Goal: Task Accomplishment & Management: Complete application form

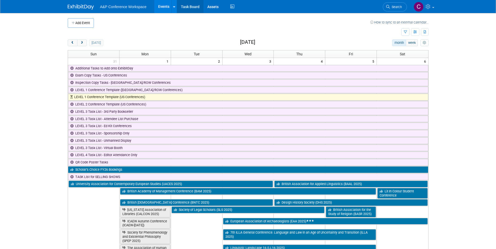
click at [185, 7] on link "Task Board" at bounding box center [190, 6] width 26 height 13
click at [73, 43] on span "prev" at bounding box center [73, 42] width 4 height 3
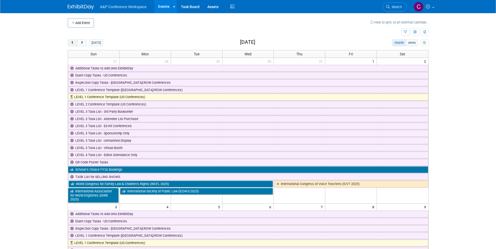
click at [73, 43] on span "prev" at bounding box center [73, 42] width 4 height 3
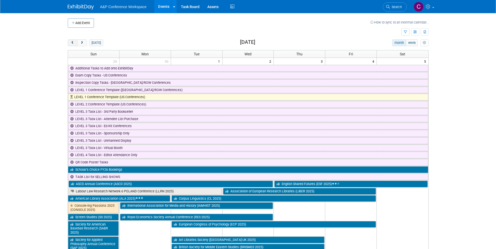
click at [73, 43] on span "prev" at bounding box center [73, 42] width 4 height 3
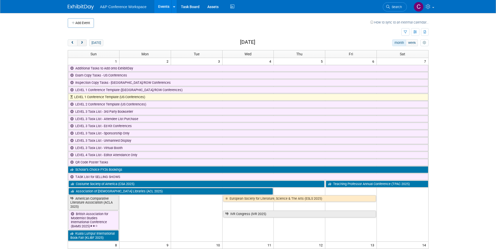
click at [84, 45] on button "next" at bounding box center [82, 42] width 10 height 7
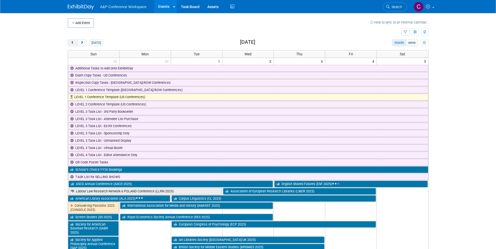
click at [70, 45] on button "prev" at bounding box center [73, 42] width 10 height 7
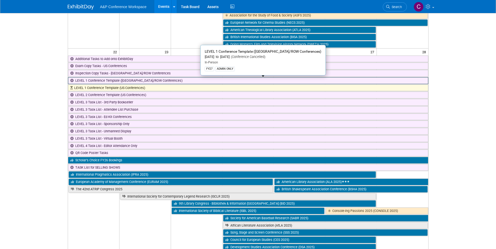
scroll to position [575, 0]
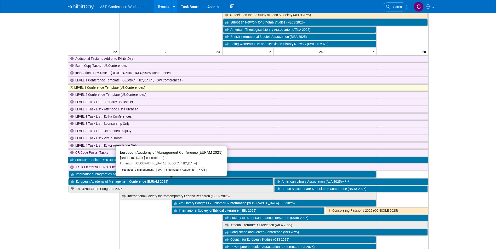
click at [165, 182] on link "European Academy of Management Conference (EURAM 2025)" at bounding box center [170, 182] width 205 height 7
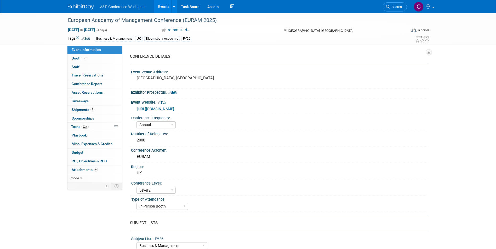
select select "Annual"
select select "Level 2"
select select "In-Person Booth"
select select "Business & Management"
select select "Bloomsbury Academic"
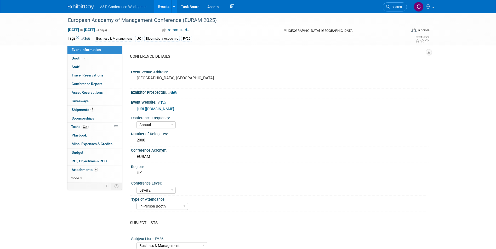
select select "[PERSON_NAME]"
select select "Networking/Commissioning"
click at [97, 127] on link "92% Tasks 92%" at bounding box center [94, 127] width 54 height 8
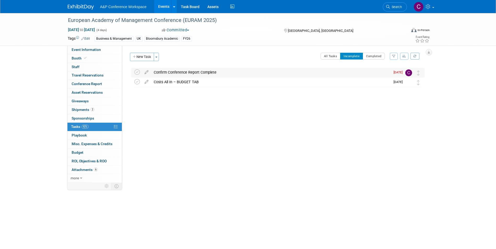
click at [186, 73] on div "Confirm Conference Report Complete" at bounding box center [270, 72] width 239 height 9
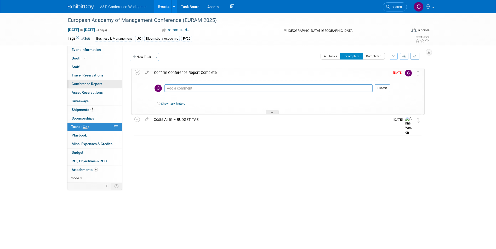
click at [93, 82] on span "Conference Report" at bounding box center [87, 84] width 30 height 4
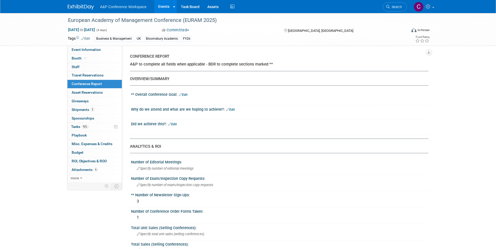
click at [186, 95] on link "Edit" at bounding box center [183, 95] width 9 height 4
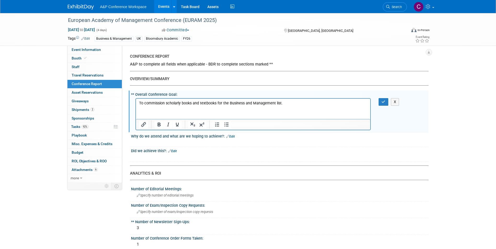
click at [229, 137] on link "Edit" at bounding box center [230, 137] width 9 height 4
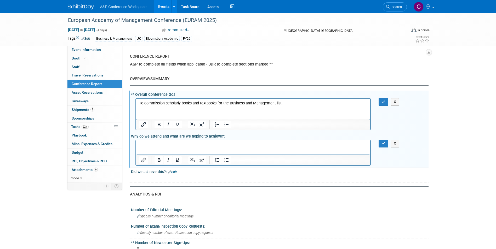
click at [208, 147] on p "Rich Text Area. Press ALT-0 for help." at bounding box center [253, 144] width 228 height 5
click at [175, 173] on link "Edit" at bounding box center [172, 172] width 9 height 4
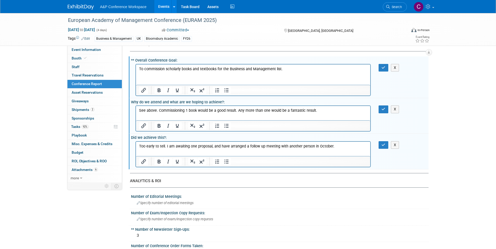
scroll to position [105, 0]
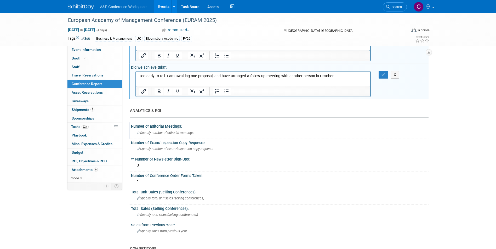
click at [187, 134] on span "Specify number of editorial meetings" at bounding box center [165, 133] width 57 height 4
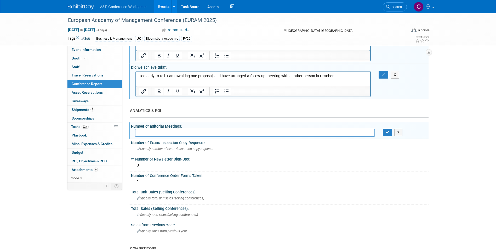
type input "4"
type input "5"
click at [162, 150] on span "Specify number of exam/inspection copy requests" at bounding box center [175, 149] width 76 height 4
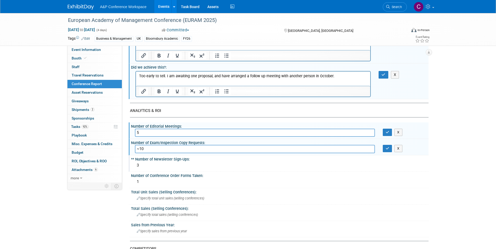
type input "~10"
click at [145, 164] on div "3" at bounding box center [280, 166] width 290 height 8
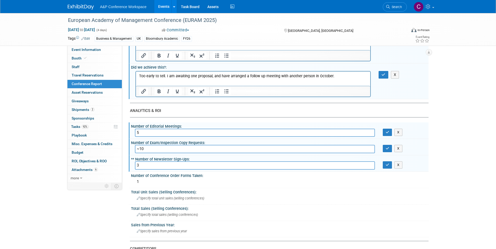
drag, startPoint x: 139, startPoint y: 165, endPoint x: 135, endPoint y: 164, distance: 4.2
click at [135, 164] on input "3" at bounding box center [255, 166] width 240 height 8
click at [140, 182] on div "1" at bounding box center [280, 182] width 290 height 8
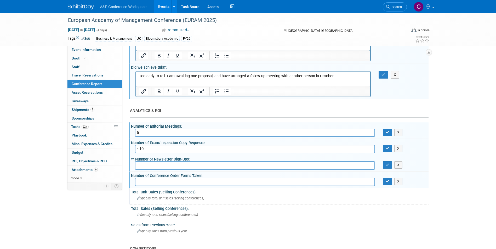
click at [198, 196] on div "Specify total unit sales (selling conferences)" at bounding box center [280, 198] width 290 height 8
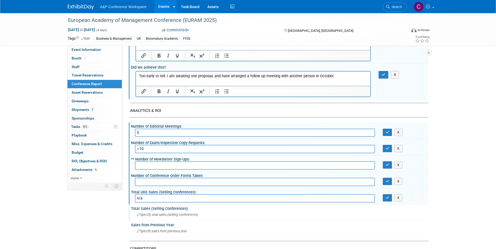
type input "n/a"
click at [159, 215] on span "Specify total sales (selling conferences)" at bounding box center [167, 215] width 61 height 4
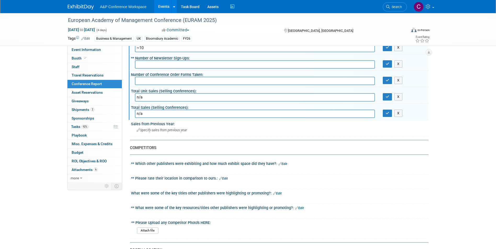
scroll to position [209, 0]
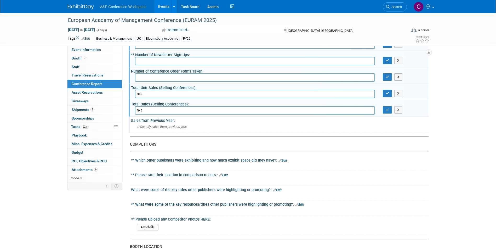
type input "n/a"
click at [151, 124] on div "Specify sales from previous year" at bounding box center [280, 127] width 290 height 8
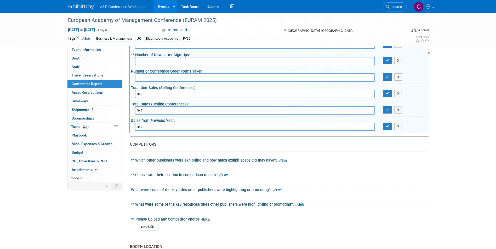
type input "n/a"
click at [281, 160] on link "Edit" at bounding box center [282, 161] width 9 height 4
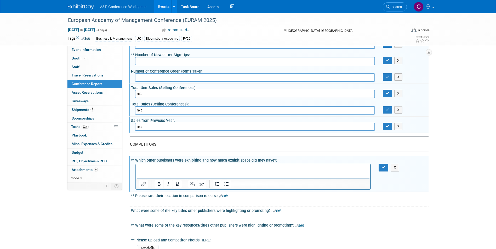
scroll to position [0, 0]
click at [226, 196] on link "Edit" at bounding box center [223, 196] width 9 height 4
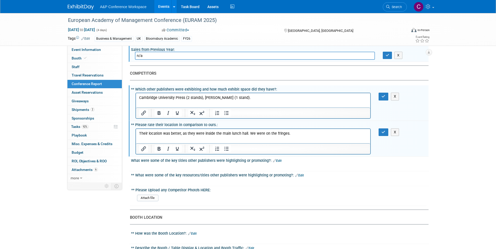
scroll to position [288, 0]
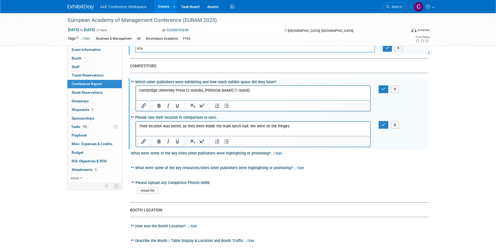
click at [277, 153] on link "Edit" at bounding box center [277, 154] width 9 height 4
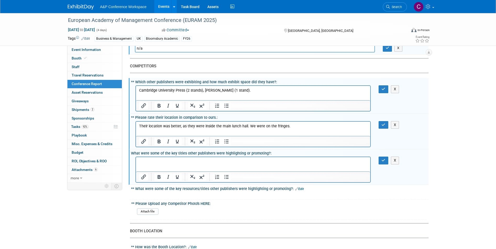
scroll to position [0, 0]
click at [205, 164] on p "Rich Text Area. Press ALT-0 for help." at bounding box center [253, 161] width 228 height 5
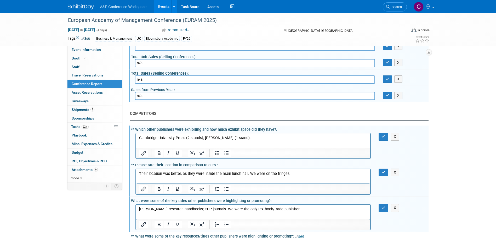
scroll to position [235, 0]
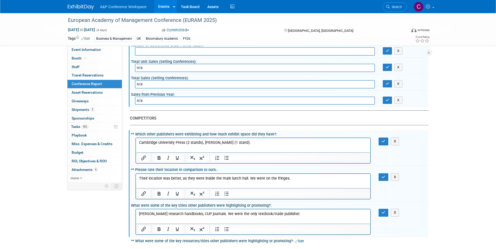
click at [246, 142] on p "Cambridge University Press (2 stands), [PERSON_NAME] (1 stand)." at bounding box center [253, 142] width 228 height 5
drag, startPoint x: 147, startPoint y: 177, endPoint x: 130, endPoint y: 178, distance: 17.5
click at [136, 178] on html "Their location was better, as they were inside the main lunch hall. We were on …" at bounding box center [253, 177] width 234 height 7
drag, startPoint x: 145, startPoint y: 180, endPoint x: 313, endPoint y: 378, distance: 260.7
click at [145, 180] on p "CUp and EE's location was better, as they were inside the main lunch hall. We w…" at bounding box center [253, 178] width 228 height 5
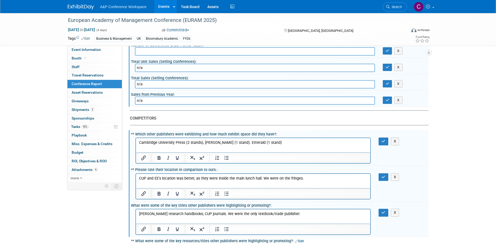
click at [303, 177] on p "CUP and EE's location was better, as they were inside the main lunch hall. We w…" at bounding box center [253, 178] width 228 height 5
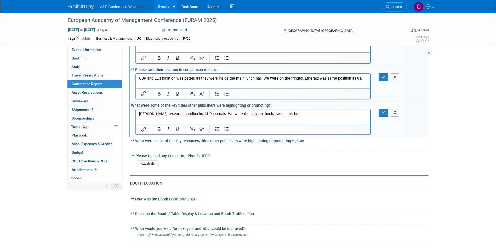
scroll to position [340, 0]
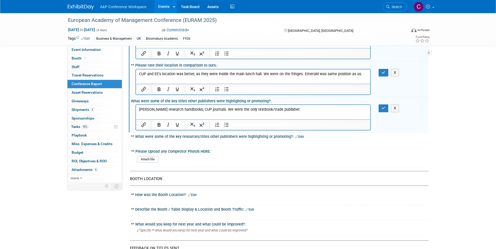
click at [195, 195] on link "Edit" at bounding box center [192, 195] width 9 height 4
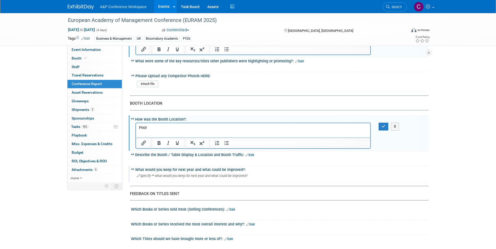
scroll to position [418, 0]
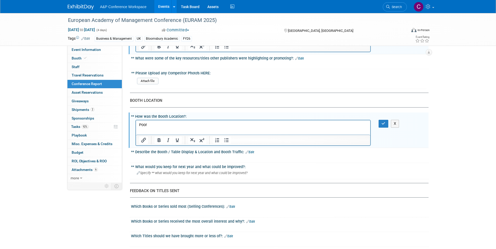
click at [249, 151] on link "Edit" at bounding box center [249, 153] width 9 height 4
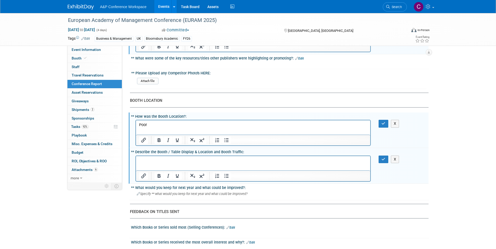
scroll to position [0, 0]
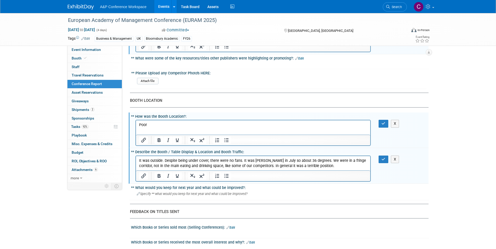
click at [258, 165] on p "It was outside. Despite being under cover, there were no fans. It was [PERSON_N…" at bounding box center [253, 163] width 228 height 10
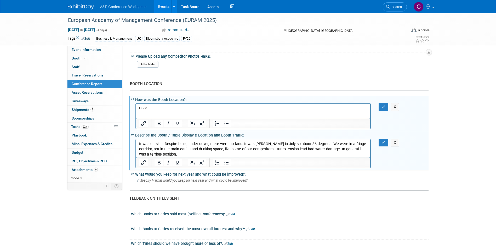
scroll to position [444, 0]
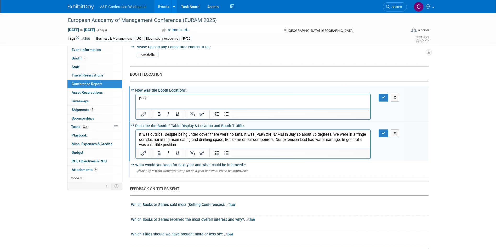
click at [240, 170] on span "Specify ** what would you keep for next year and what could be improved?" at bounding box center [192, 171] width 111 height 4
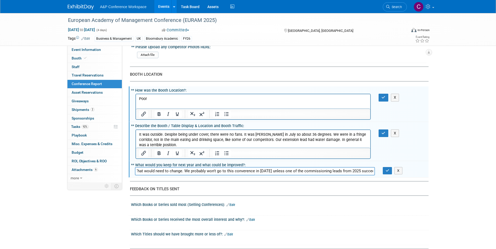
scroll to position [0, 73]
drag, startPoint x: 356, startPoint y: 169, endPoint x: 375, endPoint y: 171, distance: 18.6
click at [375, 171] on div "The position of our stand was abysmal. That would need to change. We probably w…" at bounding box center [255, 171] width 248 height 8
click at [225, 170] on input "The position of our stand was abysmal. That would need to change. We probably w…" at bounding box center [255, 171] width 240 height 8
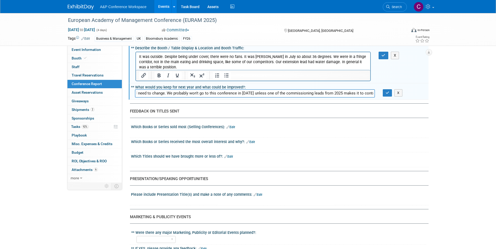
scroll to position [523, 0]
type input "The position of our stand was abysmal. That would need to change. We probably w…"
click at [251, 141] on link "Edit" at bounding box center [250, 142] width 9 height 4
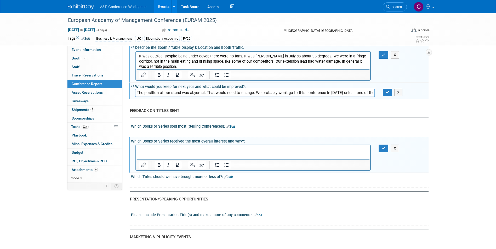
scroll to position [0, 0]
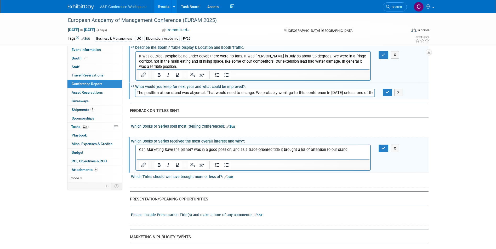
click at [231, 178] on link "Edit" at bounding box center [228, 177] width 9 height 4
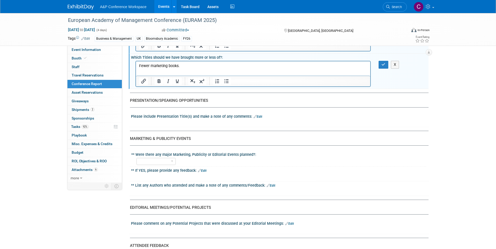
scroll to position [680, 0]
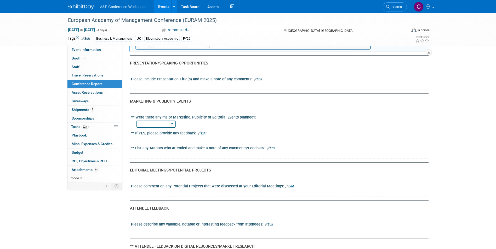
click at [170, 123] on select "YES NO" at bounding box center [155, 124] width 39 height 7
select select "NO"
click at [136, 121] on select "YES NO" at bounding box center [155, 124] width 39 height 7
click at [290, 186] on link "Edit" at bounding box center [289, 187] width 9 height 4
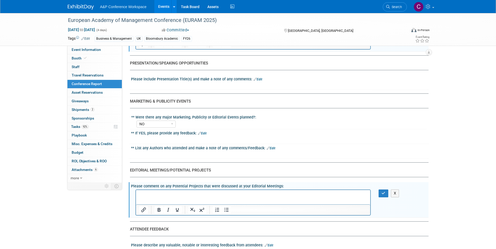
scroll to position [0, 0]
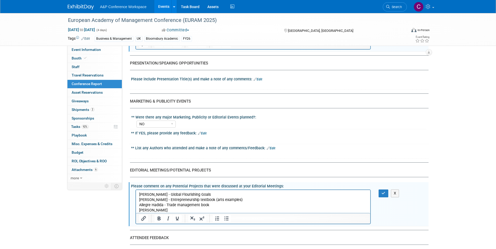
click at [175, 209] on p "[PERSON_NAME]" at bounding box center [253, 210] width 228 height 5
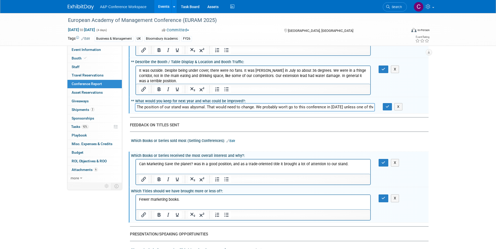
scroll to position [497, 0]
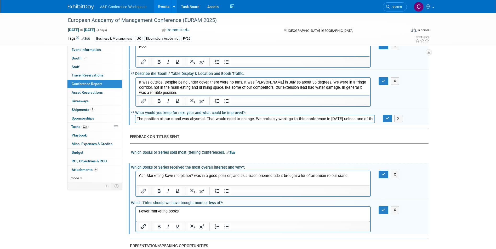
drag, startPoint x: 139, startPoint y: 211, endPoint x: 142, endPoint y: 214, distance: 4.1
click at [139, 211] on p "Fewer marketing books." at bounding box center [253, 211] width 228 height 5
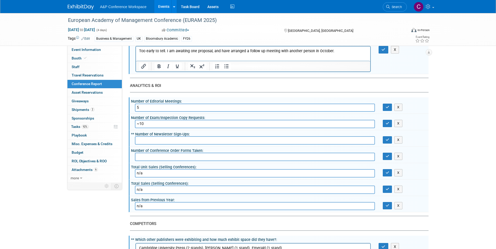
scroll to position [105, 0]
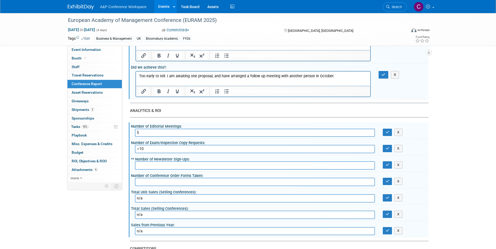
drag, startPoint x: 141, startPoint y: 132, endPoint x: 141, endPoint y: 152, distance: 19.9
click at [133, 131] on div "5" at bounding box center [255, 133] width 248 height 8
drag, startPoint x: 145, startPoint y: 136, endPoint x: 124, endPoint y: 133, distance: 20.6
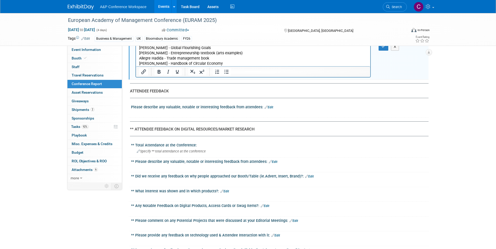
scroll to position [836, 0]
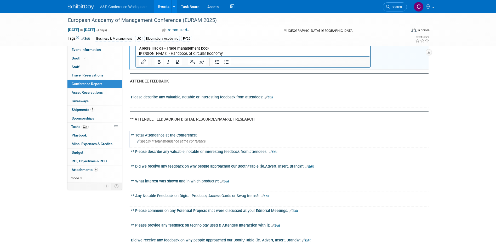
type input "8"
click at [181, 142] on span "Specify ** total attendance at the conference" at bounding box center [171, 142] width 69 height 4
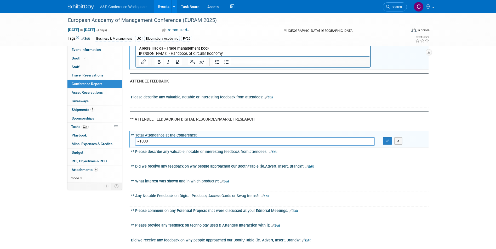
type input "~1000"
click at [309, 165] on link "Edit" at bounding box center [309, 167] width 9 height 4
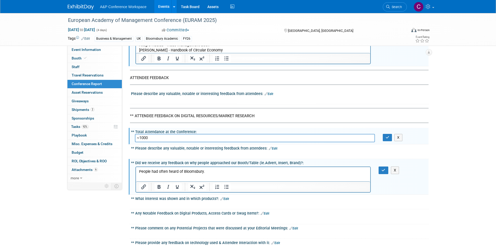
scroll to position [889, 0]
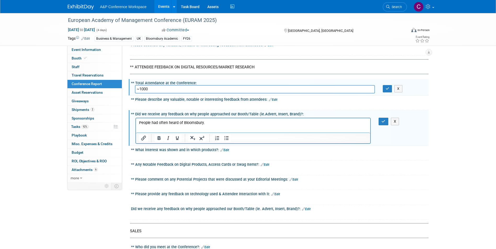
click at [292, 179] on link "Edit" at bounding box center [293, 180] width 9 height 4
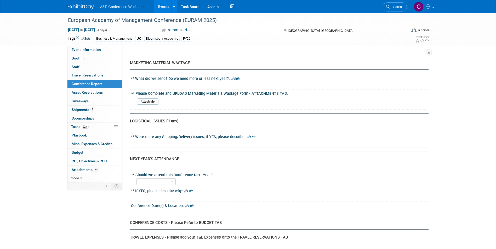
scroll to position [1124, 0]
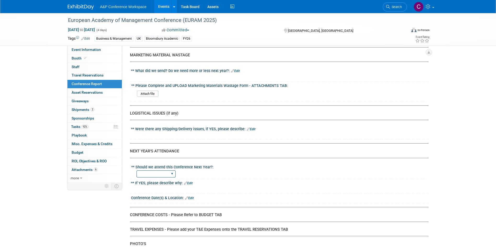
click at [175, 175] on select "YES NO" at bounding box center [155, 174] width 39 height 7
select select "YES"
click at [136, 171] on select "YES NO" at bounding box center [155, 174] width 39 height 7
click at [189, 184] on link "Edit" at bounding box center [188, 184] width 9 height 4
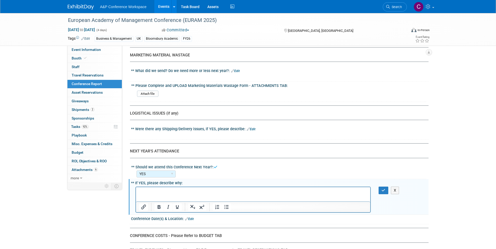
scroll to position [0, 0]
click at [193, 221] on div at bounding box center [280, 221] width 290 height 1
click at [192, 219] on link "Edit" at bounding box center [189, 219] width 9 height 4
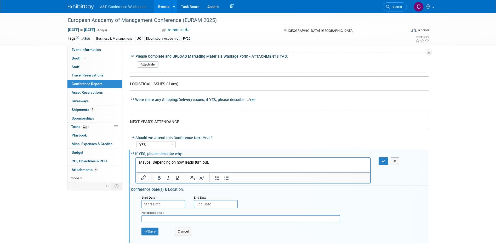
scroll to position [1202, 0]
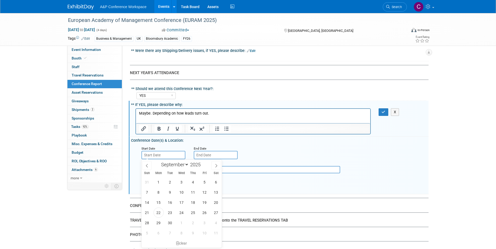
click at [159, 154] on input "text" at bounding box center [163, 155] width 44 height 8
click at [198, 165] on input "2025" at bounding box center [197, 165] width 16 height 6
click at [202, 164] on span at bounding box center [203, 163] width 4 height 3
type input "2026"
click at [187, 165] on select "January February March April May June July August September October November De…" at bounding box center [174, 165] width 30 height 7
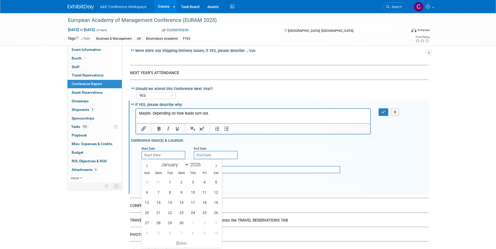
select select "5"
click at [159, 162] on select "January February March April May June July August September October November De…" at bounding box center [174, 165] width 30 height 7
click at [170, 204] on span "16" at bounding box center [170, 203] width 10 height 10
type input "[DATE]"
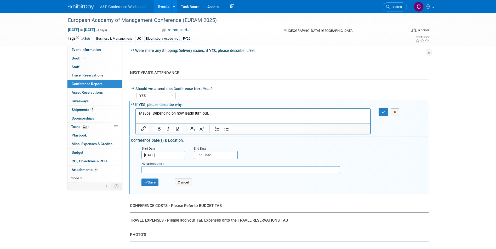
click at [208, 153] on input "text" at bounding box center [216, 155] width 44 height 8
click at [255, 164] on span at bounding box center [255, 163] width 4 height 3
type input "2026"
click at [238, 166] on select "January February March April May June July August September October November De…" at bounding box center [226, 165] width 30 height 7
select select "5"
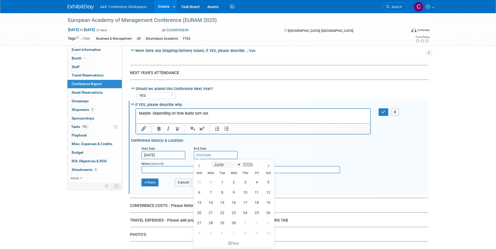
click at [211, 162] on select "January February March April May June July August September October November De…" at bounding box center [226, 165] width 30 height 7
click at [256, 204] on span "19" at bounding box center [257, 203] width 10 height 10
type input "[DATE]"
click at [180, 169] on input "text" at bounding box center [240, 169] width 199 height 7
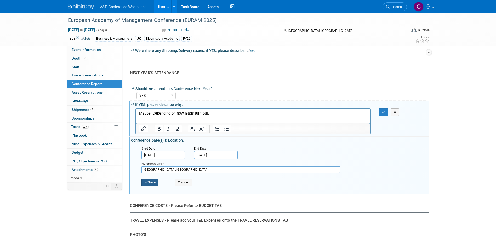
type input "[GEOGRAPHIC_DATA], [GEOGRAPHIC_DATA]"
click at [152, 182] on button "Save" at bounding box center [149, 183] width 17 height 8
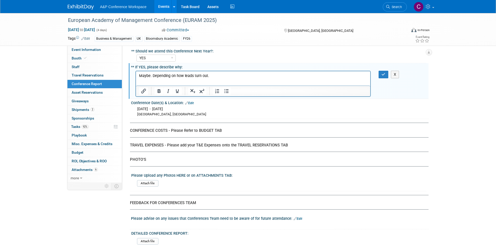
scroll to position [1251, 0]
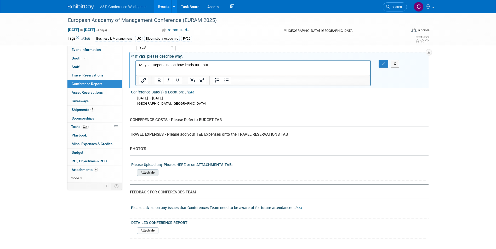
click at [150, 174] on input "file" at bounding box center [122, 173] width 71 height 6
click at [151, 173] on input "file" at bounding box center [122, 173] width 71 height 6
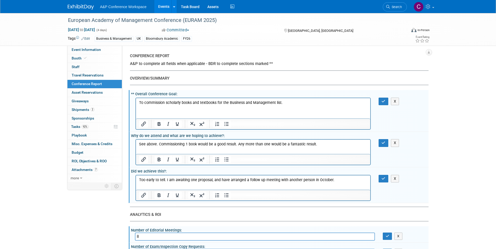
scroll to position [0, 0]
click at [382, 104] on button "button" at bounding box center [383, 102] width 10 height 8
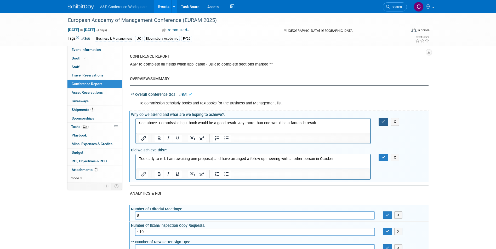
click at [381, 124] on button "button" at bounding box center [383, 122] width 10 height 8
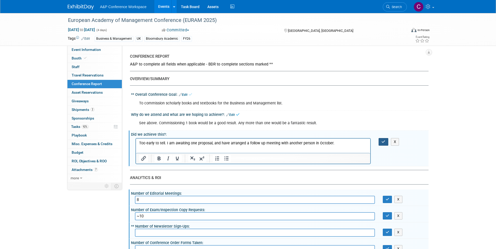
drag, startPoint x: 385, startPoint y: 138, endPoint x: 385, endPoint y: 145, distance: 7.1
click at [385, 138] on button "button" at bounding box center [383, 142] width 10 height 8
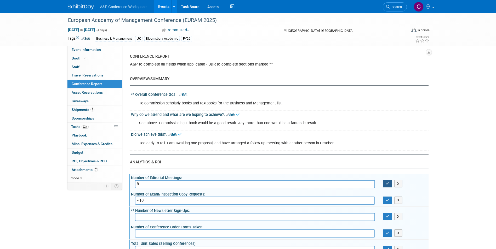
click at [388, 187] on button "button" at bounding box center [387, 183] width 9 height 7
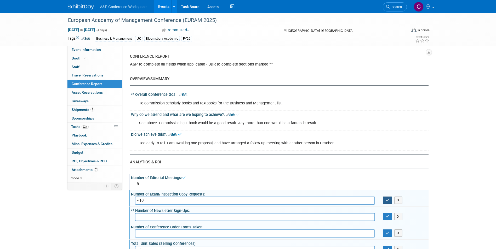
click at [389, 200] on button "button" at bounding box center [387, 200] width 9 height 7
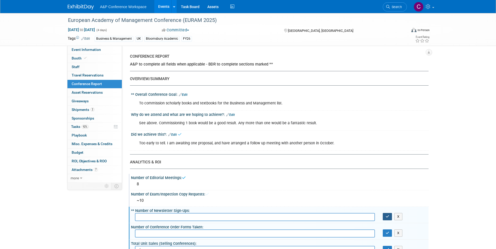
click at [389, 217] on icon "button" at bounding box center [388, 216] width 4 height 3
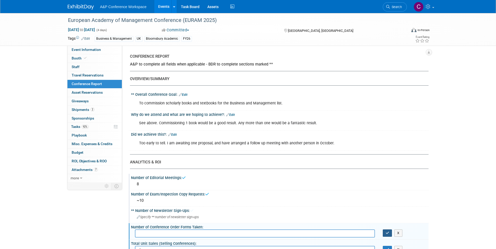
click at [389, 234] on button "button" at bounding box center [387, 233] width 9 height 7
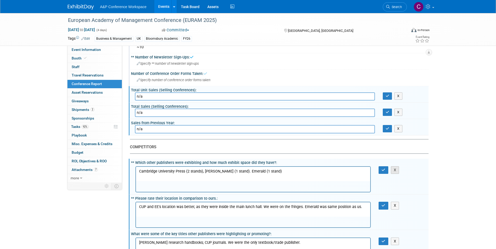
scroll to position [157, 0]
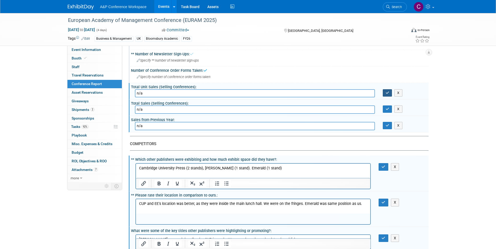
click at [388, 94] on icon "button" at bounding box center [388, 92] width 4 height 3
click at [387, 106] on button "button" at bounding box center [387, 109] width 9 height 7
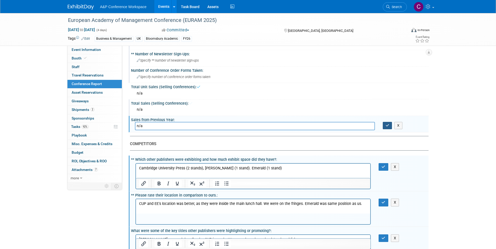
click at [389, 125] on button "button" at bounding box center [387, 125] width 9 height 7
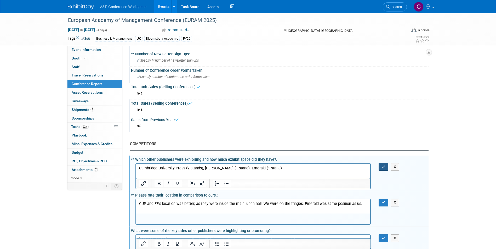
click at [383, 167] on icon "button" at bounding box center [383, 167] width 4 height 4
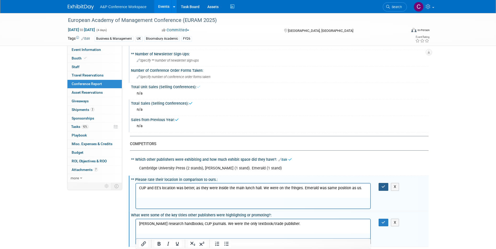
click at [384, 188] on icon "button" at bounding box center [383, 187] width 4 height 4
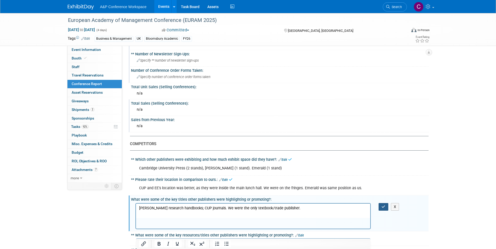
click at [382, 208] on icon "button" at bounding box center [383, 207] width 4 height 4
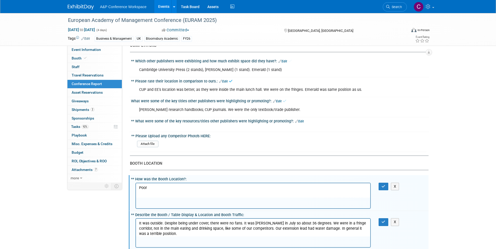
scroll to position [314, 0]
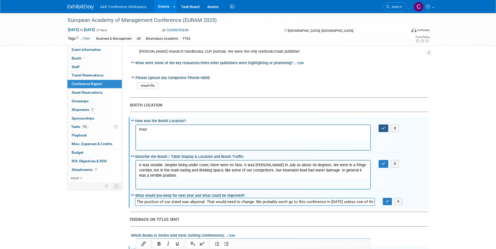
click at [384, 130] on icon "button" at bounding box center [383, 129] width 4 height 4
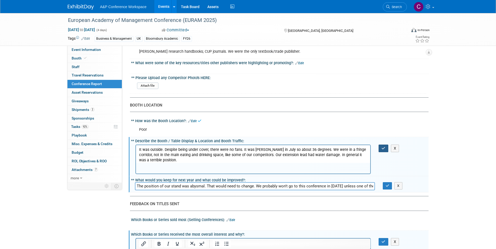
click at [382, 148] on icon "button" at bounding box center [383, 149] width 4 height 4
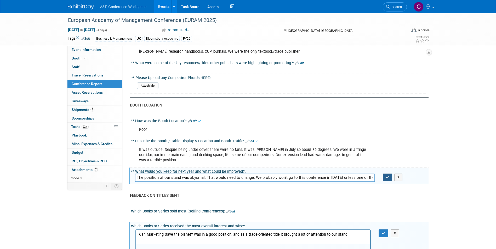
click at [386, 176] on icon "button" at bounding box center [388, 177] width 4 height 3
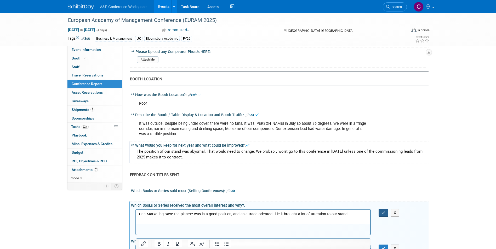
click at [382, 216] on button "button" at bounding box center [383, 213] width 10 height 8
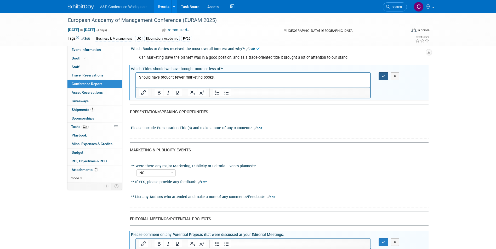
click at [382, 79] on button "button" at bounding box center [383, 76] width 10 height 8
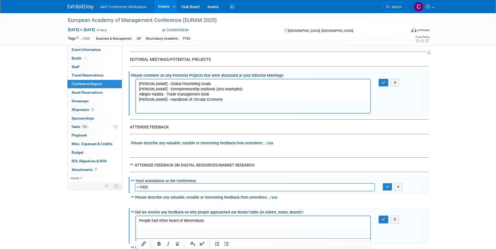
scroll to position [653, 0]
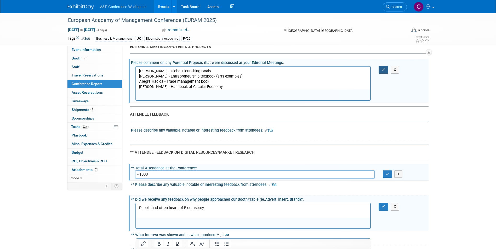
click at [384, 72] on button "button" at bounding box center [383, 70] width 10 height 8
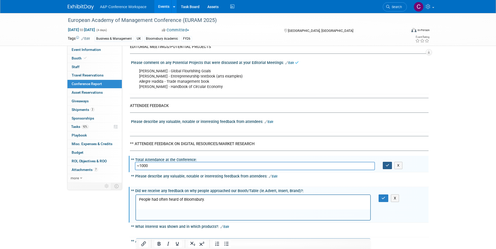
click at [386, 163] on button "button" at bounding box center [387, 165] width 9 height 7
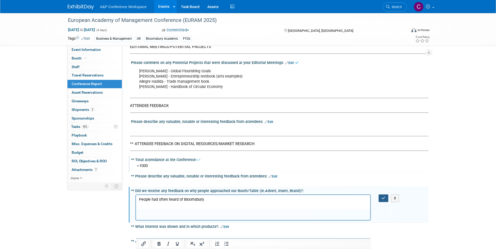
click at [384, 196] on button "button" at bounding box center [383, 199] width 10 height 8
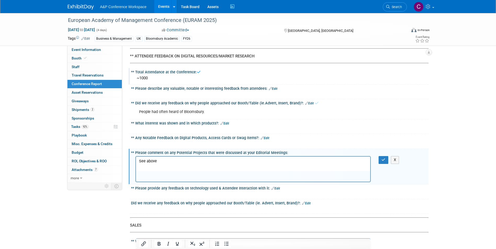
scroll to position [784, 0]
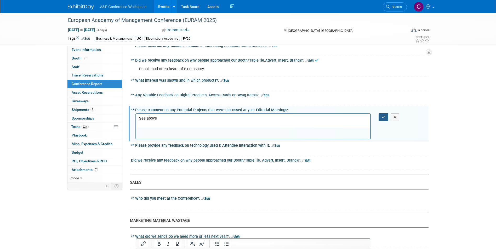
click at [382, 118] on icon "button" at bounding box center [383, 117] width 4 height 4
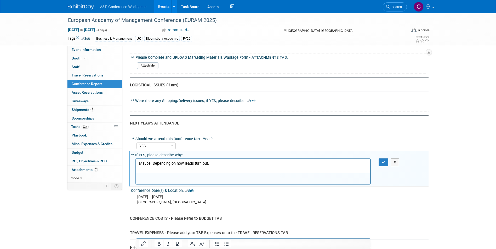
scroll to position [967, 0]
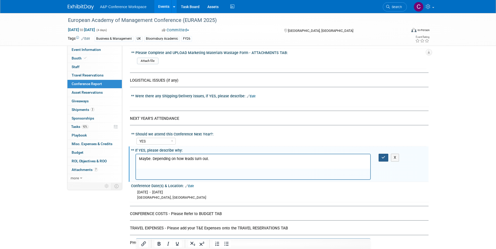
click at [381, 156] on button "button" at bounding box center [383, 158] width 10 height 8
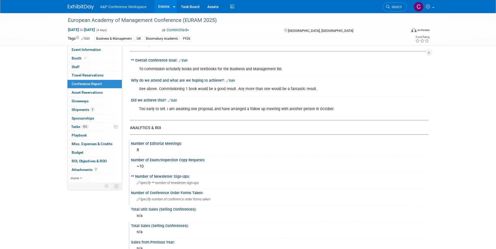
scroll to position [0, 0]
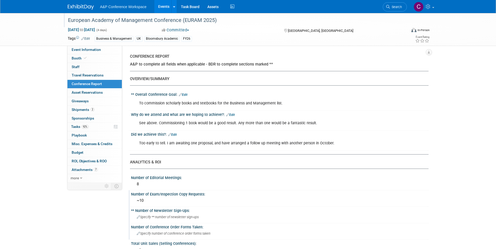
click at [125, 20] on div "European Academy of Management Conference (EURAM 2025)" at bounding box center [232, 20] width 333 height 9
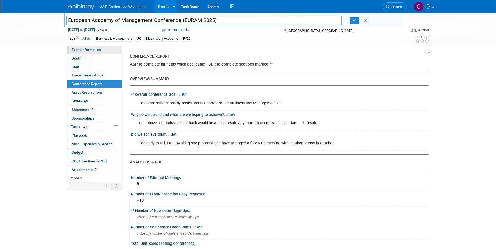
click at [84, 49] on span "Event Information" at bounding box center [86, 50] width 29 height 4
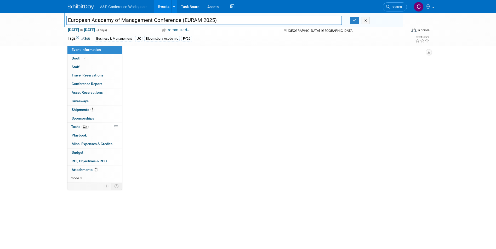
select select "Annual"
select select "Level 2"
select select "In-Person Booth"
select select "Business & Management"
select select "Bloomsbury Academic"
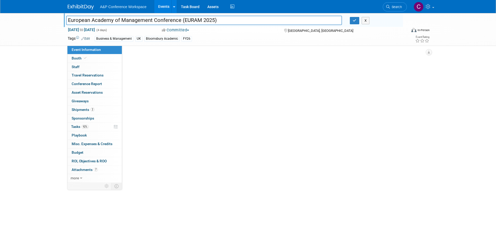
select select "[PERSON_NAME]"
select select "Networking/Commissioning"
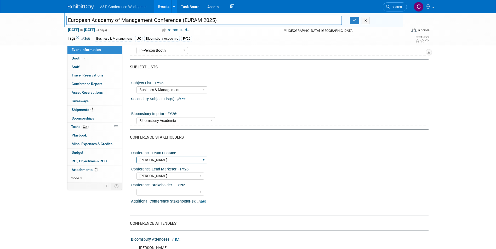
scroll to position [157, 0]
click at [90, 84] on span "Conference Report" at bounding box center [87, 84] width 30 height 4
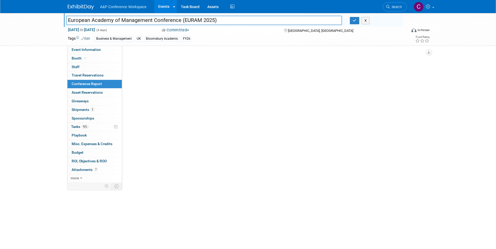
select select "NO"
select select "YES"
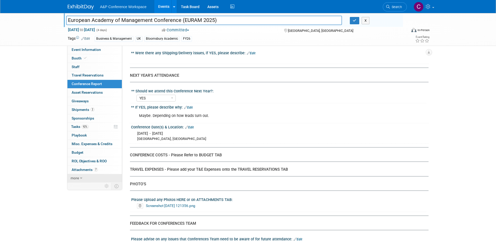
scroll to position [911, 0]
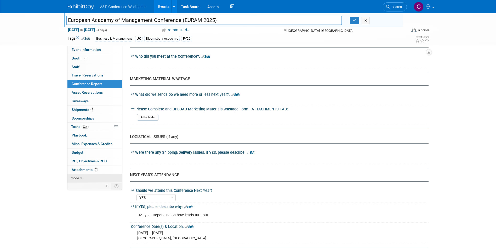
click at [79, 178] on link "more" at bounding box center [94, 178] width 54 height 8
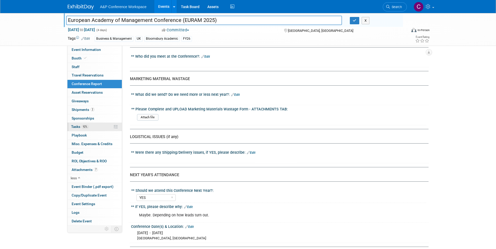
click at [78, 126] on span "Tasks 92%" at bounding box center [80, 127] width 18 height 4
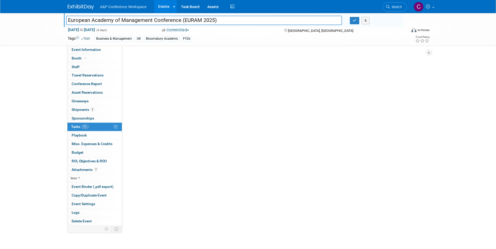
scroll to position [0, 0]
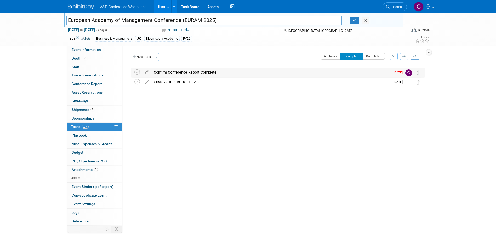
click at [194, 73] on div "Confirm Conference Report Complete" at bounding box center [270, 72] width 239 height 9
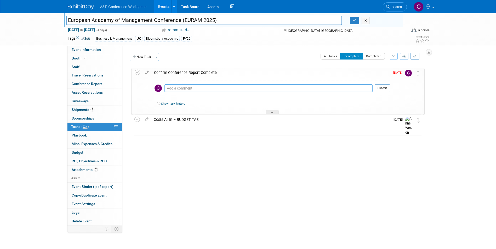
click at [188, 88] on textarea at bounding box center [268, 88] width 208 height 8
type textarea "Done"
click at [381, 88] on button "Submit" at bounding box center [382, 88] width 15 height 8
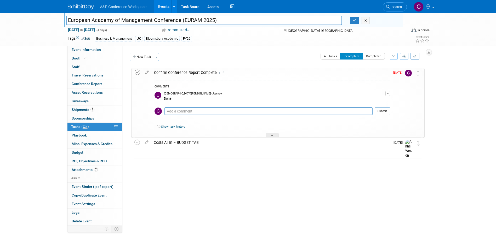
click at [139, 73] on icon at bounding box center [137, 72] width 5 height 5
